Goal: Navigation & Orientation: Understand site structure

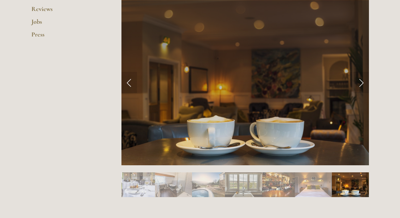
scroll to position [295, 0]
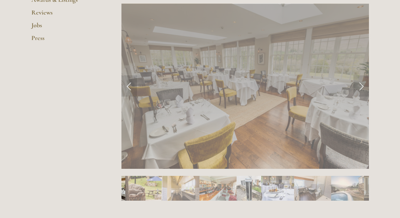
click at [363, 91] on link "Next Slide" at bounding box center [362, 85] width 16 height 21
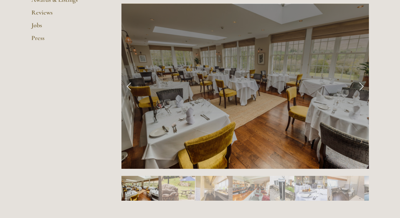
click at [357, 92] on link "Next Slide" at bounding box center [362, 85] width 16 height 21
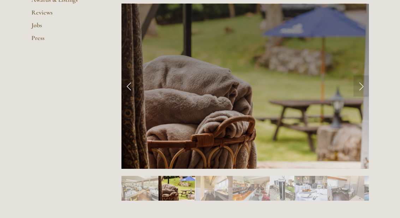
click at [364, 92] on link "Next Slide" at bounding box center [362, 85] width 16 height 21
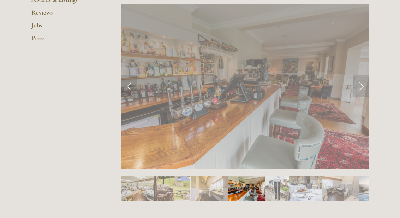
click at [358, 92] on link "Next Slide" at bounding box center [362, 85] width 16 height 21
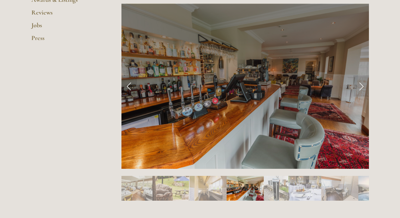
click at [363, 93] on link "Next Slide" at bounding box center [362, 85] width 16 height 21
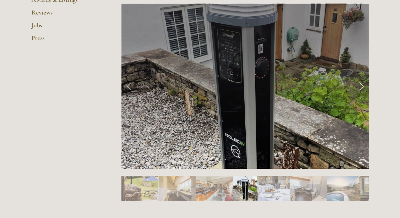
click at [360, 88] on link "Next Slide" at bounding box center [362, 85] width 16 height 21
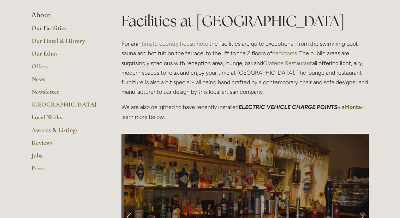
scroll to position [162, 0]
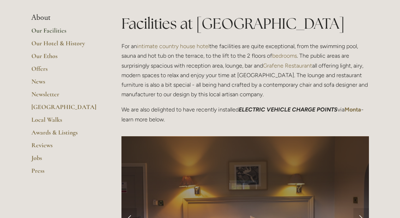
click at [38, 65] on link "Our Ethos" at bounding box center [65, 58] width 68 height 13
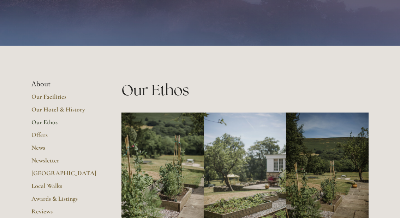
scroll to position [64, 0]
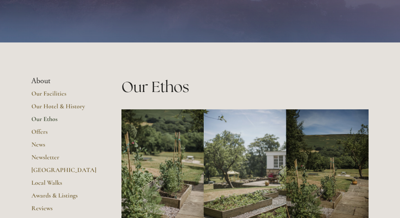
click at [35, 131] on link "Offers" at bounding box center [65, 134] width 68 height 13
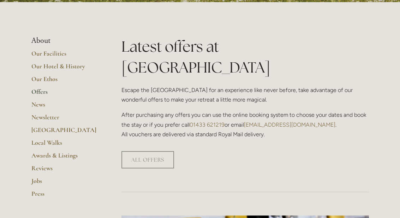
scroll to position [135, 0]
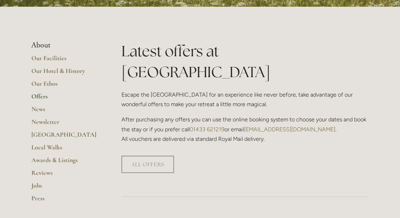
click at [37, 65] on link "Our Facilities" at bounding box center [65, 60] width 68 height 13
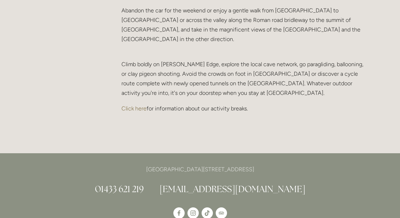
scroll to position [1554, 0]
